Goal: Obtain resource: Download file/media

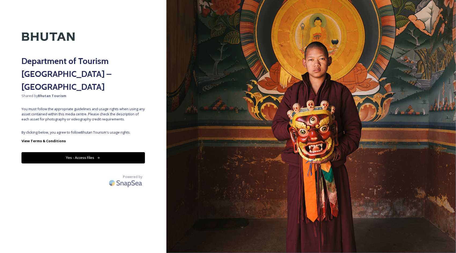
click at [88, 152] on button "Yes - Access Files" at bounding box center [83, 157] width 124 height 11
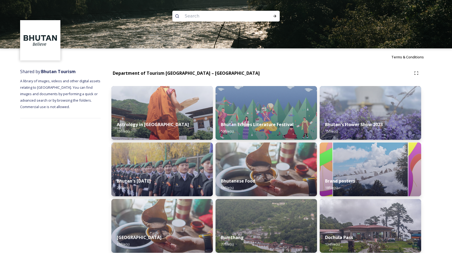
click at [191, 17] on input at bounding box center [219, 16] width 74 height 12
type input "monastry"
click at [279, 19] on div "Run Search" at bounding box center [275, 16] width 10 height 10
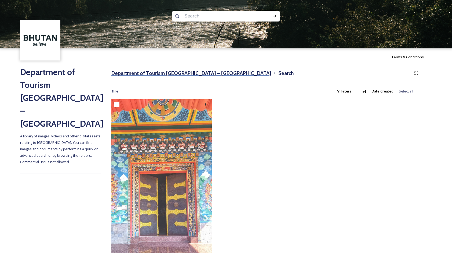
click at [168, 72] on h3 "Department of Tourism [GEOGRAPHIC_DATA] – [GEOGRAPHIC_DATA]" at bounding box center [191, 73] width 160 height 8
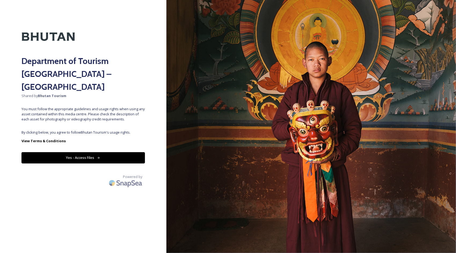
click at [96, 152] on button "Yes - Access Files" at bounding box center [83, 157] width 124 height 11
click at [95, 152] on button "Yes - Access Files" at bounding box center [83, 157] width 124 height 11
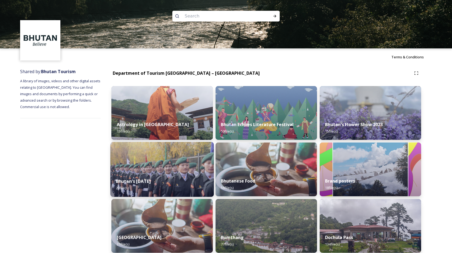
click at [163, 168] on img at bounding box center [162, 169] width 104 height 55
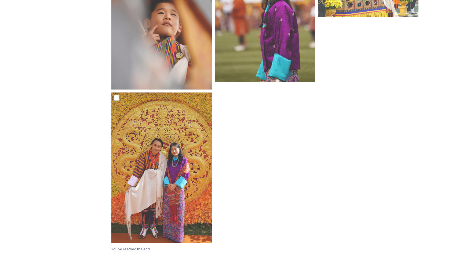
scroll to position [749, 0]
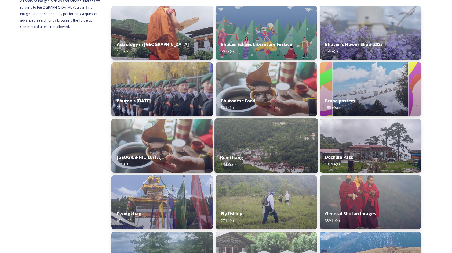
scroll to position [81, 0]
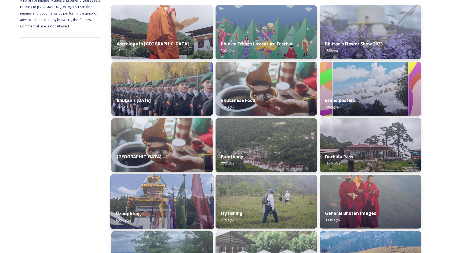
click at [162, 189] on img at bounding box center [162, 201] width 104 height 55
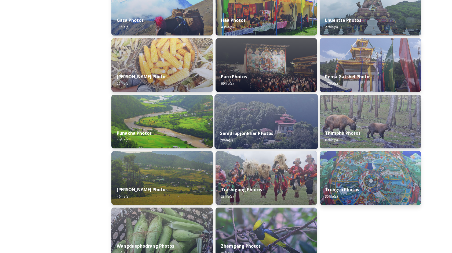
scroll to position [161, 0]
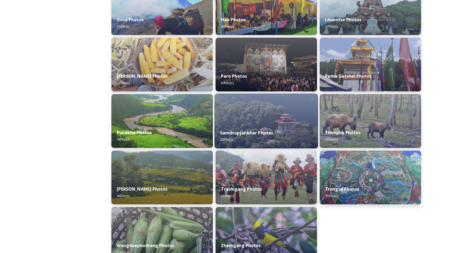
click at [275, 113] on img at bounding box center [267, 120] width 104 height 55
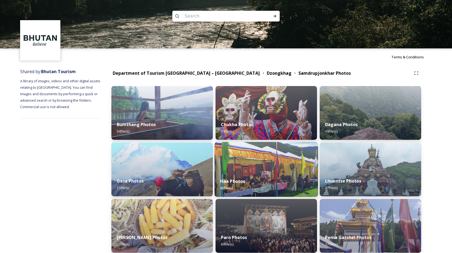
click at [256, 154] on img at bounding box center [267, 169] width 104 height 55
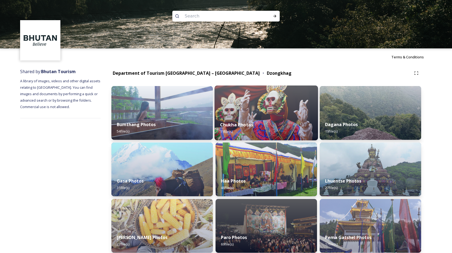
click at [267, 128] on div "Chukha Photos 11 file(s)" at bounding box center [267, 128] width 104 height 24
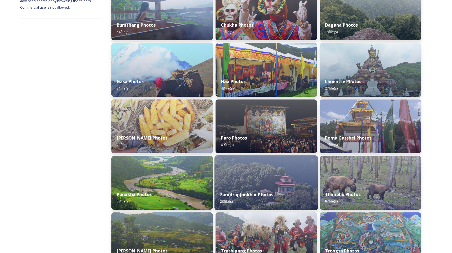
scroll to position [107, 0]
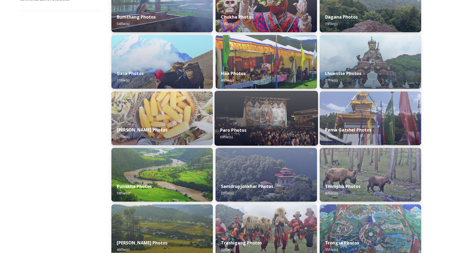
click at [275, 134] on div "Paro Photos 69 file(s)" at bounding box center [267, 133] width 104 height 24
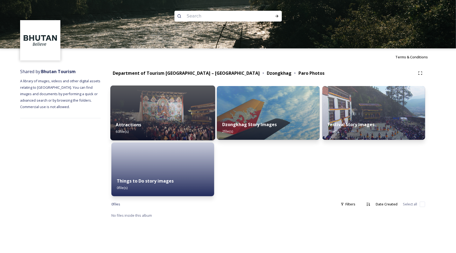
click at [164, 121] on div "Attractions 60 file(s)" at bounding box center [162, 128] width 105 height 24
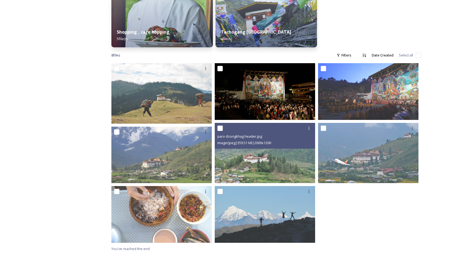
scroll to position [263, 0]
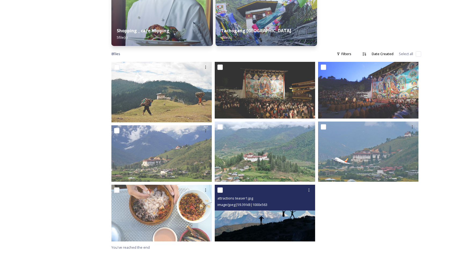
click at [299, 218] on img at bounding box center [265, 213] width 100 height 57
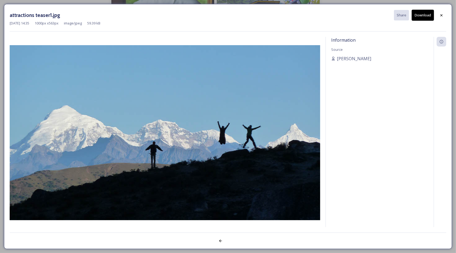
click at [432, 12] on button "Download" at bounding box center [423, 15] width 22 height 11
click at [428, 64] on div "Information Source [PERSON_NAME]" at bounding box center [380, 139] width 108 height 204
click at [441, 17] on icon at bounding box center [442, 15] width 4 height 4
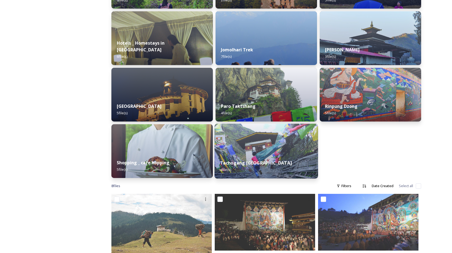
scroll to position [129, 0]
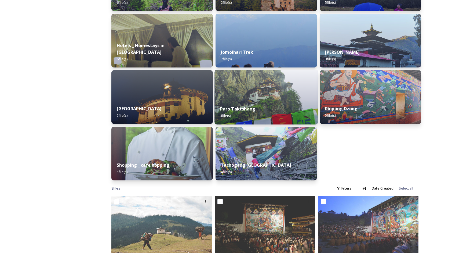
click at [234, 93] on img at bounding box center [267, 97] width 104 height 55
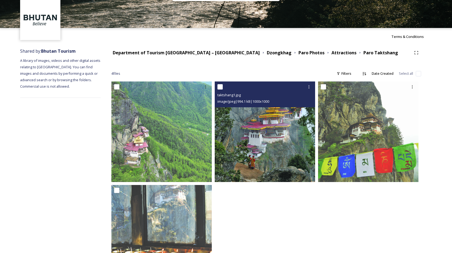
scroll to position [11, 0]
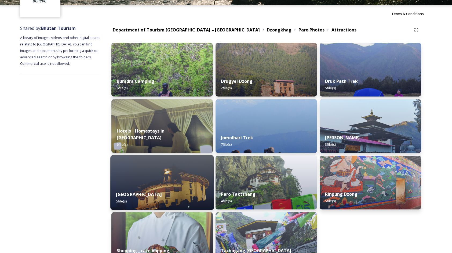
scroll to position [54, 0]
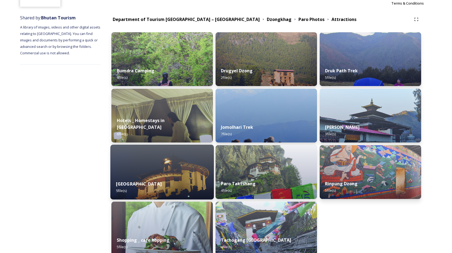
click at [190, 175] on div "National Museum 5 file(s)" at bounding box center [162, 187] width 104 height 24
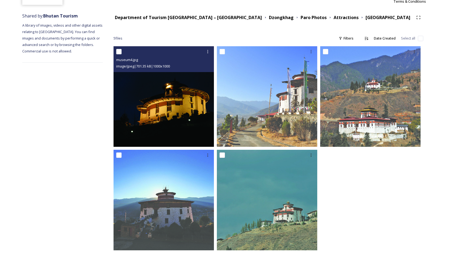
scroll to position [64, 0]
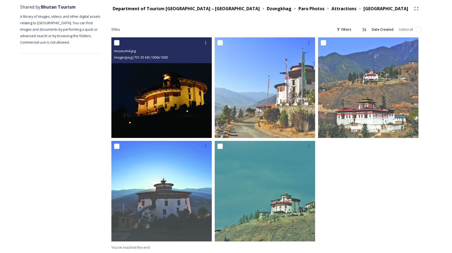
click at [174, 123] on img at bounding box center [161, 87] width 100 height 100
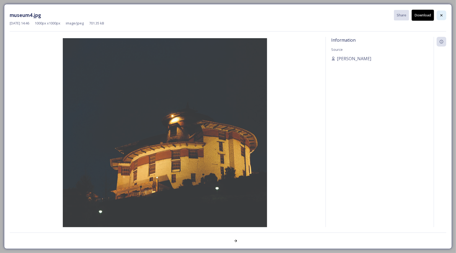
click at [440, 14] on div at bounding box center [442, 15] width 10 height 10
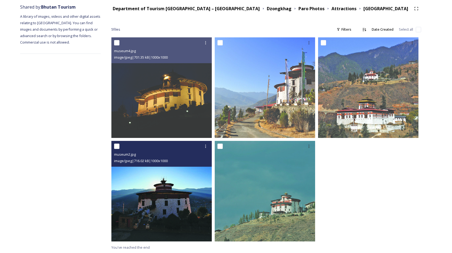
click at [172, 193] on img at bounding box center [161, 191] width 100 height 100
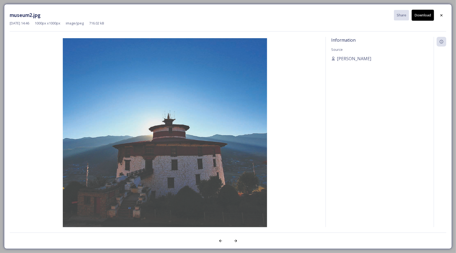
click at [431, 13] on button "Download" at bounding box center [423, 15] width 22 height 11
click at [443, 15] on icon at bounding box center [442, 15] width 4 height 4
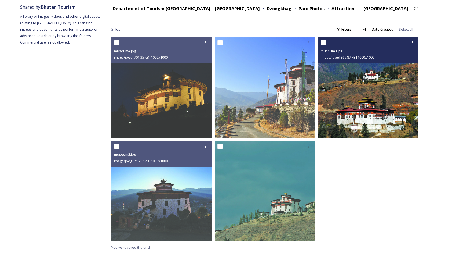
click at [352, 104] on img at bounding box center [368, 87] width 100 height 100
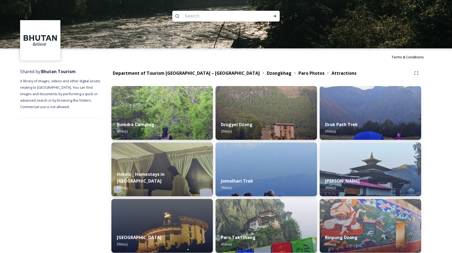
click at [261, 71] on div "Dzongkhag" at bounding box center [277, 73] width 32 height 7
click at [267, 71] on strong "Dzongkhag" at bounding box center [279, 73] width 25 height 6
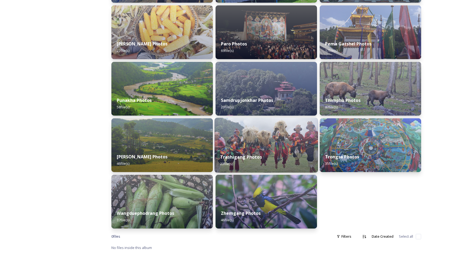
scroll to position [194, 0]
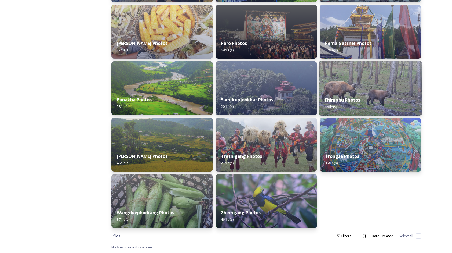
click at [340, 88] on img at bounding box center [371, 88] width 104 height 55
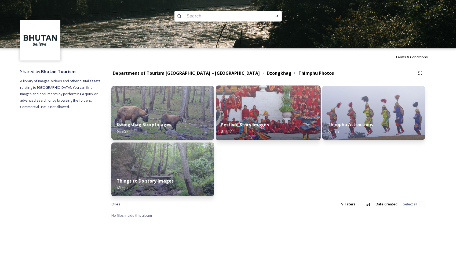
click at [263, 130] on div "Festival Story Images 8 file(s)" at bounding box center [268, 128] width 105 height 24
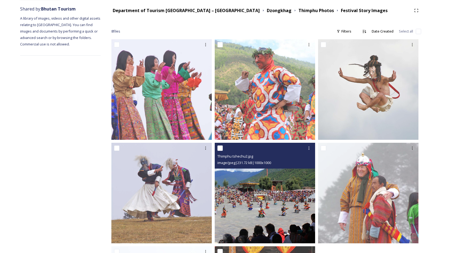
scroll to position [61, 0]
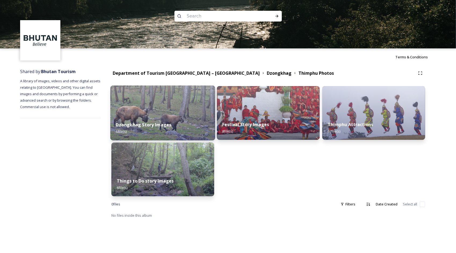
click at [187, 121] on div "Dzongkhag Story Images 6 file(s)" at bounding box center [162, 128] width 105 height 24
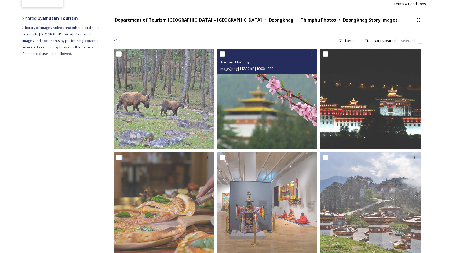
scroll to position [54, 0]
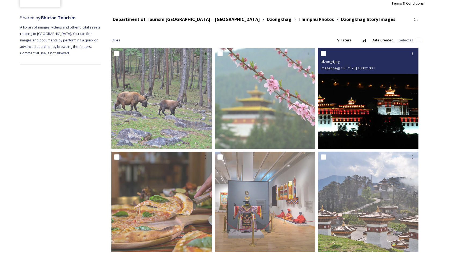
click at [350, 126] on img at bounding box center [368, 98] width 100 height 100
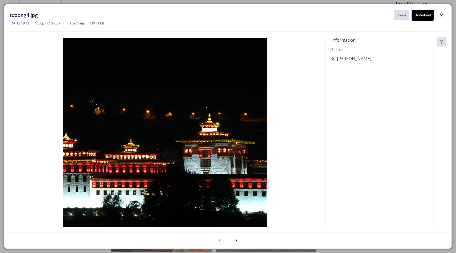
drag, startPoint x: 242, startPoint y: 163, endPoint x: 242, endPoint y: 158, distance: 4.3
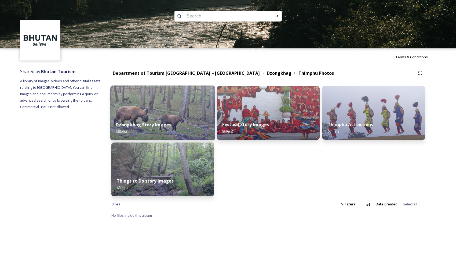
click at [152, 117] on div "Dzongkhag Story Images 6 file(s)" at bounding box center [162, 128] width 105 height 24
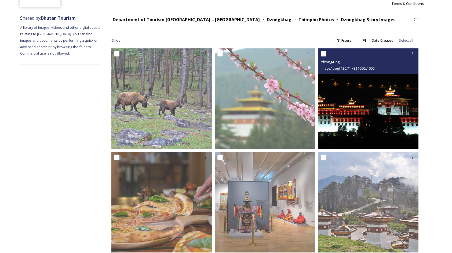
scroll to position [64, 0]
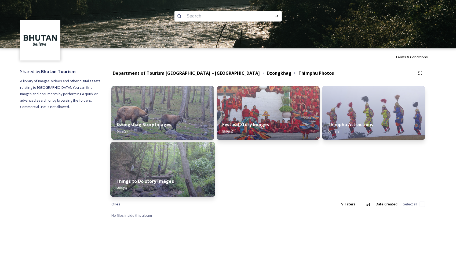
click at [169, 162] on img at bounding box center [162, 169] width 105 height 55
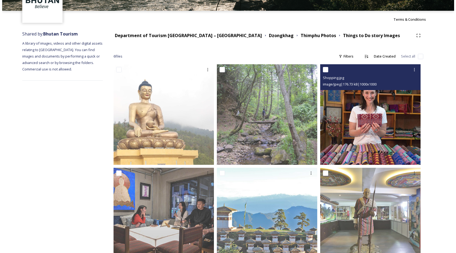
scroll to position [64, 0]
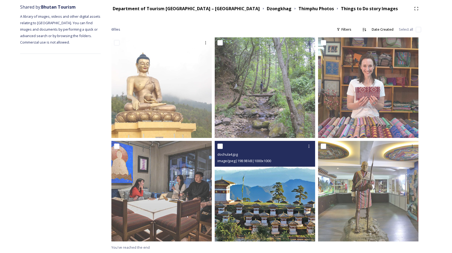
click at [246, 190] on img at bounding box center [265, 191] width 100 height 100
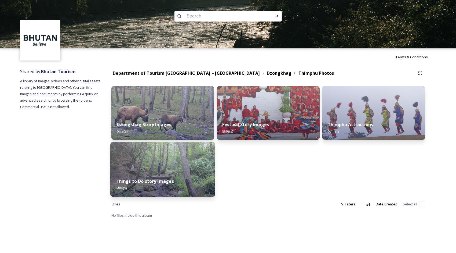
click at [163, 177] on div "Things to Do story Images 6 file(s)" at bounding box center [162, 184] width 105 height 24
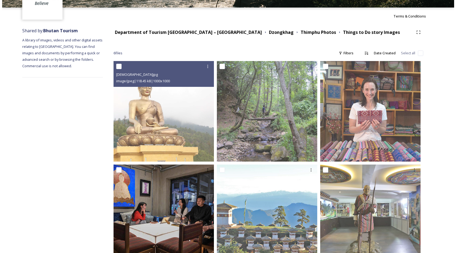
scroll to position [64, 0]
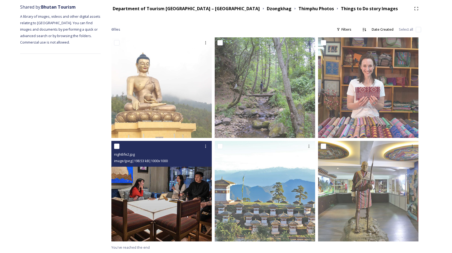
click at [192, 175] on img at bounding box center [161, 191] width 100 height 100
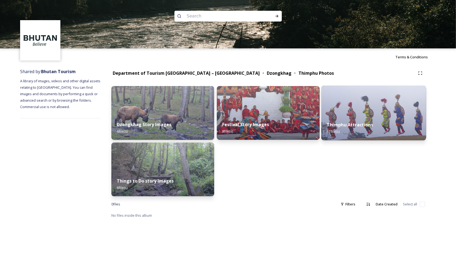
click at [364, 133] on div "Thimphu Attractions 67 file(s)" at bounding box center [374, 128] width 105 height 24
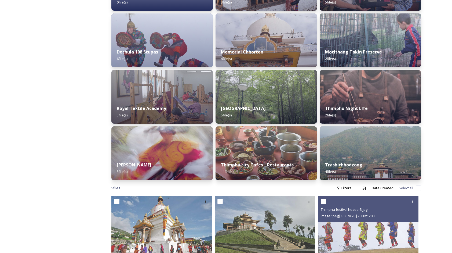
scroll to position [188, 0]
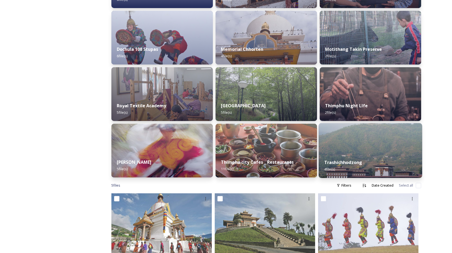
click at [395, 163] on div "Trashichhodzong 4 file(s)" at bounding box center [371, 165] width 104 height 24
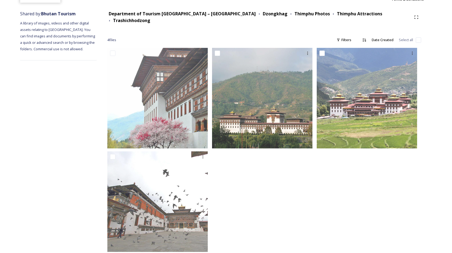
scroll to position [64, 0]
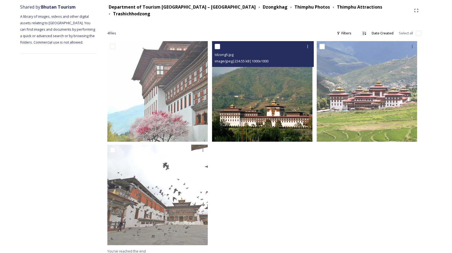
click at [267, 129] on img at bounding box center [262, 91] width 100 height 100
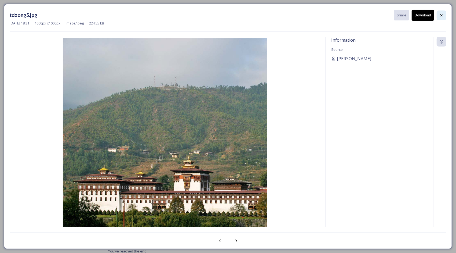
click at [443, 18] on div at bounding box center [442, 15] width 10 height 10
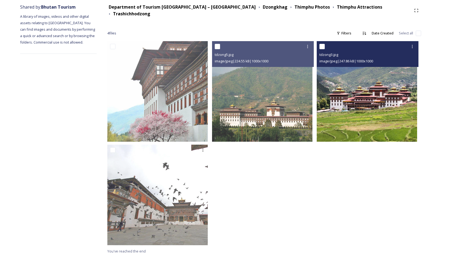
click at [379, 97] on img at bounding box center [367, 91] width 100 height 100
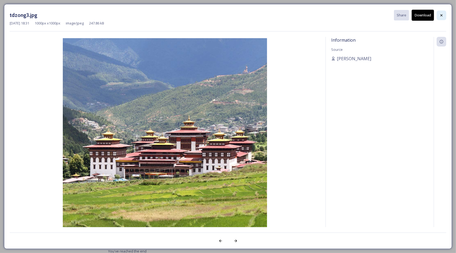
click at [441, 16] on icon at bounding box center [442, 15] width 4 height 4
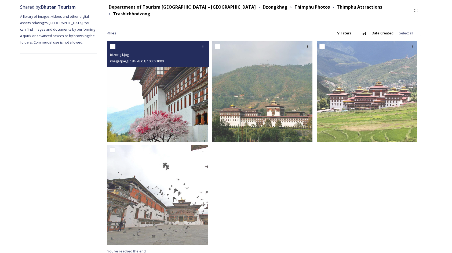
click at [139, 73] on img at bounding box center [157, 91] width 100 height 100
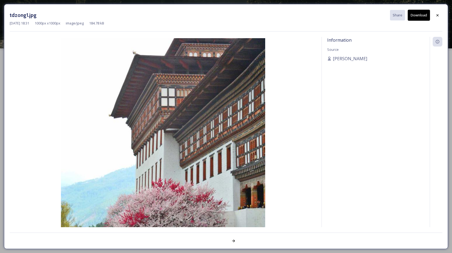
scroll to position [0, 0]
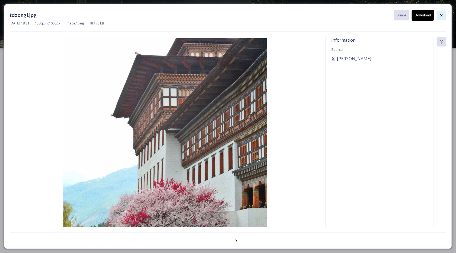
click at [444, 12] on div at bounding box center [442, 15] width 10 height 10
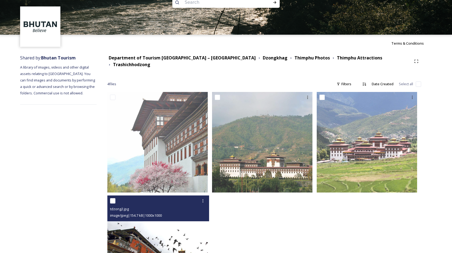
scroll to position [64, 0]
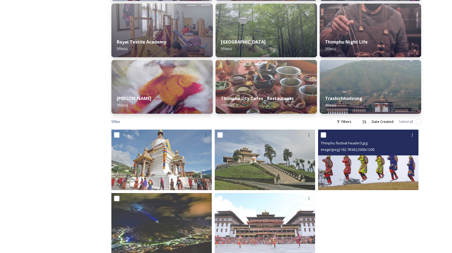
scroll to position [264, 0]
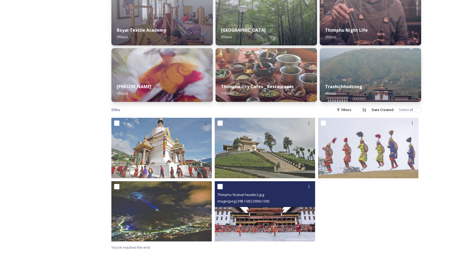
click at [235, 212] on img at bounding box center [265, 211] width 100 height 60
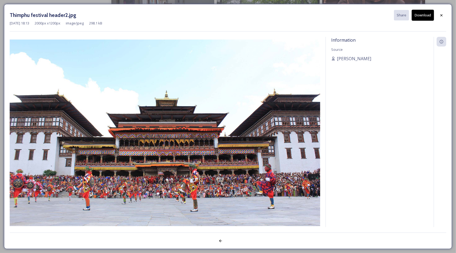
click at [423, 15] on button "Download" at bounding box center [423, 15] width 22 height 11
click at [443, 14] on icon at bounding box center [442, 15] width 4 height 4
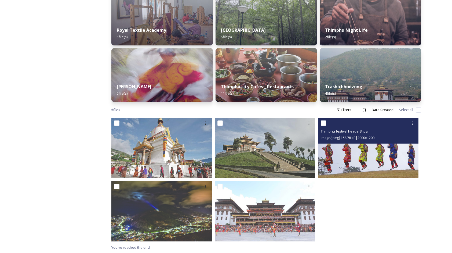
click at [379, 147] on img at bounding box center [368, 148] width 100 height 60
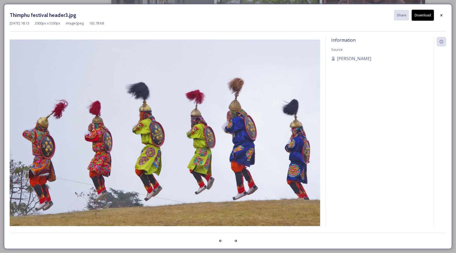
click at [423, 16] on button "Download" at bounding box center [423, 15] width 22 height 11
click at [441, 16] on icon at bounding box center [442, 15] width 4 height 4
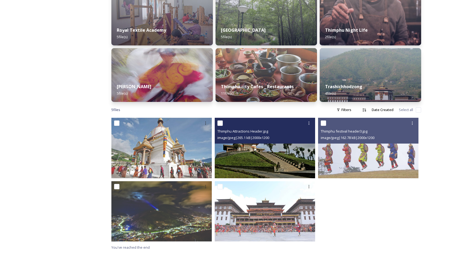
click at [256, 147] on img at bounding box center [265, 148] width 100 height 60
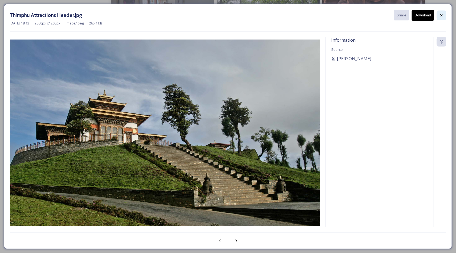
click at [444, 13] on icon at bounding box center [442, 15] width 4 height 4
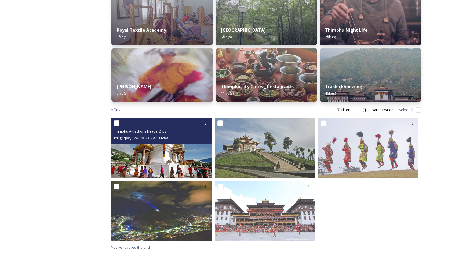
click at [195, 143] on div "Thimphu Attractions header2.jpg image/jpeg | 263.75 kB | 2000 x 1200" at bounding box center [161, 131] width 100 height 26
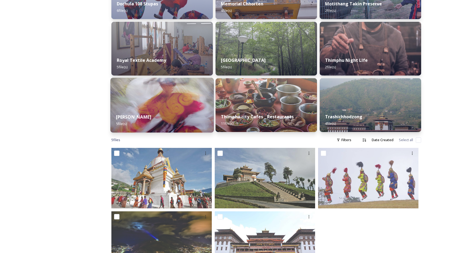
scroll to position [210, 0]
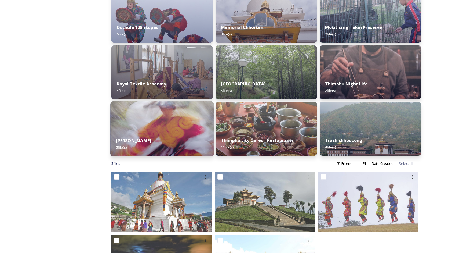
click at [168, 135] on div "Thimphu Tshechu 5 file(s)" at bounding box center [162, 144] width 104 height 24
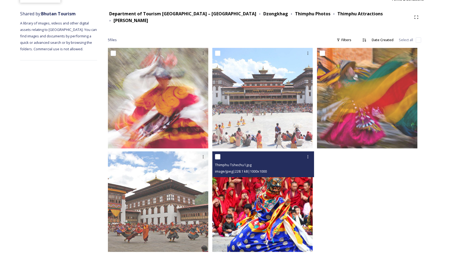
scroll to position [64, 0]
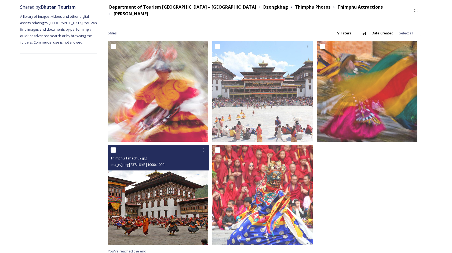
click at [192, 187] on img at bounding box center [158, 195] width 100 height 100
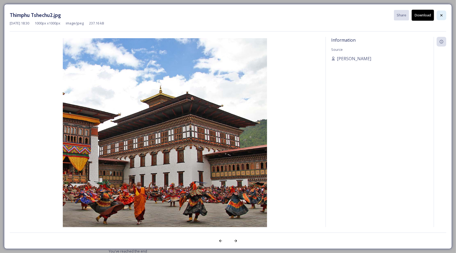
click at [442, 16] on icon at bounding box center [442, 15] width 4 height 4
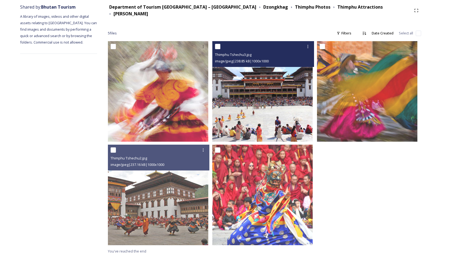
click at [250, 95] on img at bounding box center [263, 91] width 100 height 100
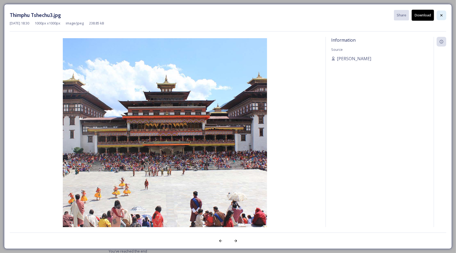
click at [441, 16] on icon at bounding box center [442, 15] width 4 height 4
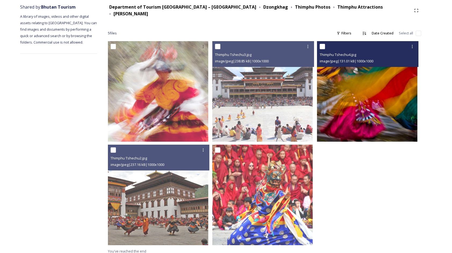
click at [338, 97] on img at bounding box center [367, 91] width 100 height 100
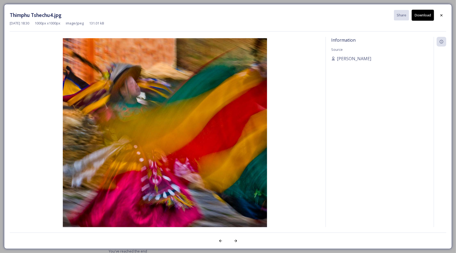
click at [437, 15] on div "Thimphu Tshechu4.jpg Share Download" at bounding box center [228, 15] width 437 height 11
click at [443, 14] on icon at bounding box center [442, 15] width 2 height 2
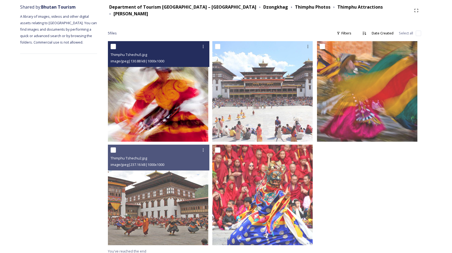
click at [168, 76] on img at bounding box center [158, 91] width 100 height 100
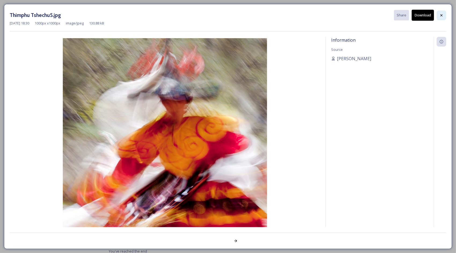
click at [439, 17] on div at bounding box center [442, 15] width 10 height 10
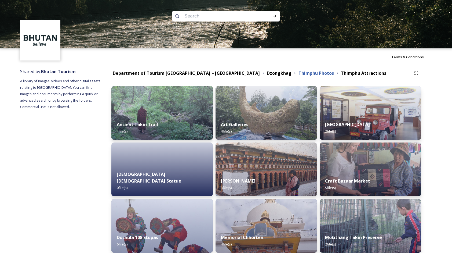
click at [299, 73] on strong "Thimphu Photos" at bounding box center [316, 73] width 35 height 6
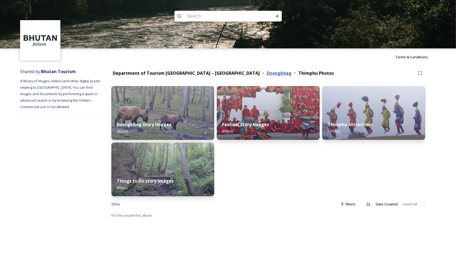
click at [267, 72] on strong "Dzongkhag" at bounding box center [279, 73] width 25 height 6
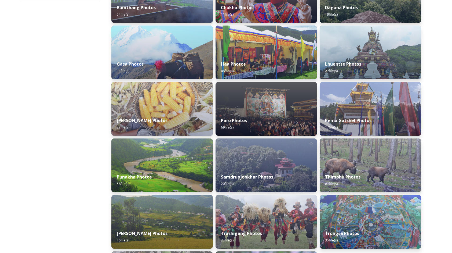
scroll to position [134, 0]
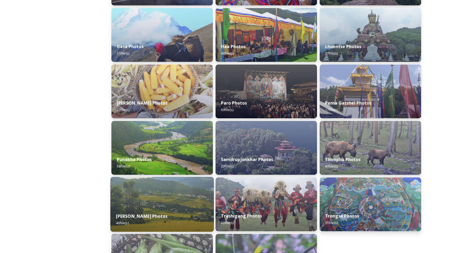
click at [132, 217] on strong "[PERSON_NAME] Photos" at bounding box center [142, 216] width 52 height 6
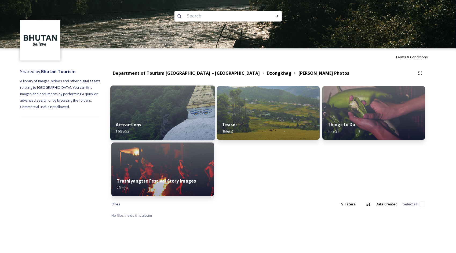
click at [167, 129] on div "Attractions 39 file(s)" at bounding box center [162, 128] width 105 height 24
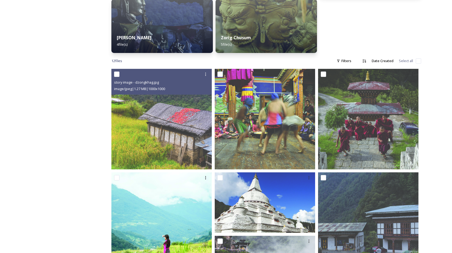
scroll to position [269, 0]
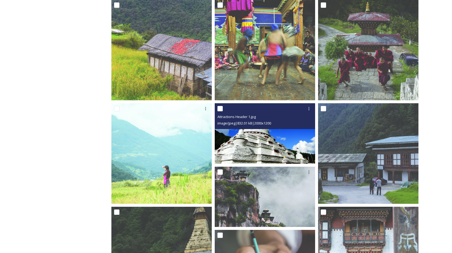
click at [274, 148] on img at bounding box center [265, 133] width 100 height 60
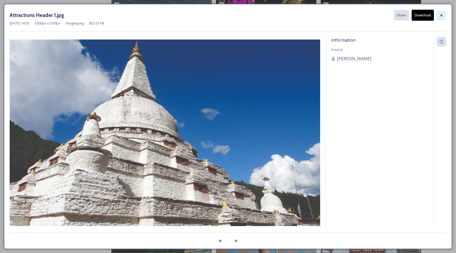
click at [441, 18] on div at bounding box center [442, 15] width 10 height 10
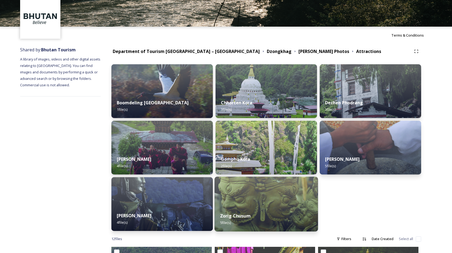
scroll to position [0, 0]
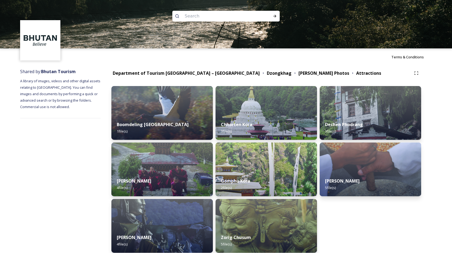
drag, startPoint x: 299, startPoint y: 154, endPoint x: 260, endPoint y: 170, distance: 42.7
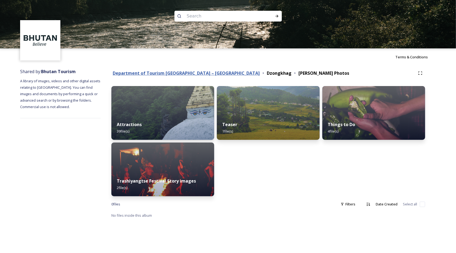
click at [201, 73] on strong "Department of Tourism [GEOGRAPHIC_DATA] – [GEOGRAPHIC_DATA]" at bounding box center [186, 73] width 147 height 6
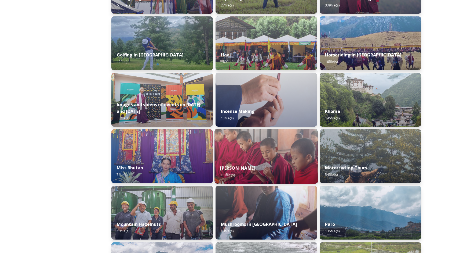
scroll to position [296, 0]
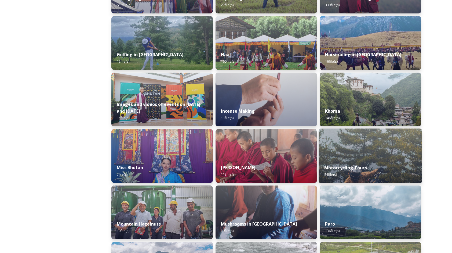
click at [359, 159] on img at bounding box center [371, 155] width 104 height 55
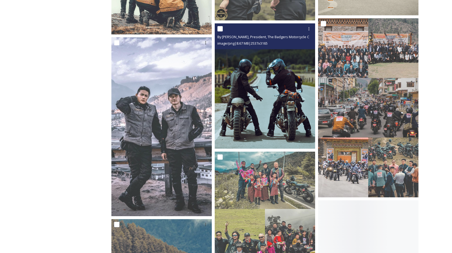
scroll to position [699, 0]
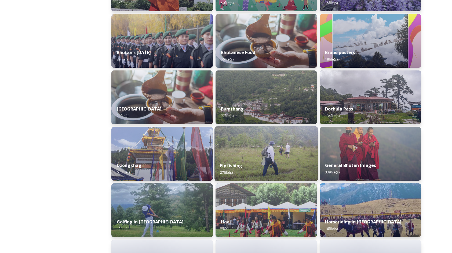
scroll to position [134, 0]
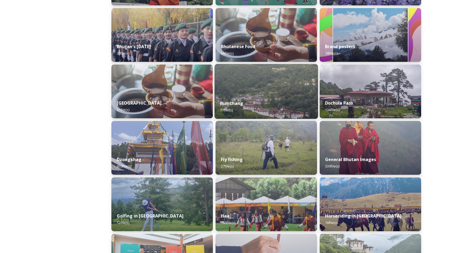
click at [259, 106] on div "Bumthang 77 file(s)" at bounding box center [267, 106] width 104 height 24
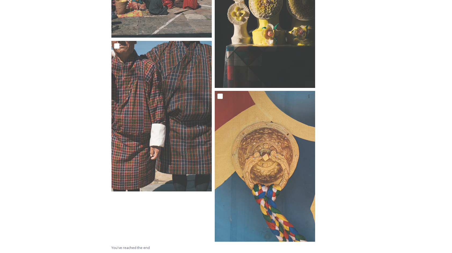
scroll to position [3015, 0]
